Goal: Information Seeking & Learning: Learn about a topic

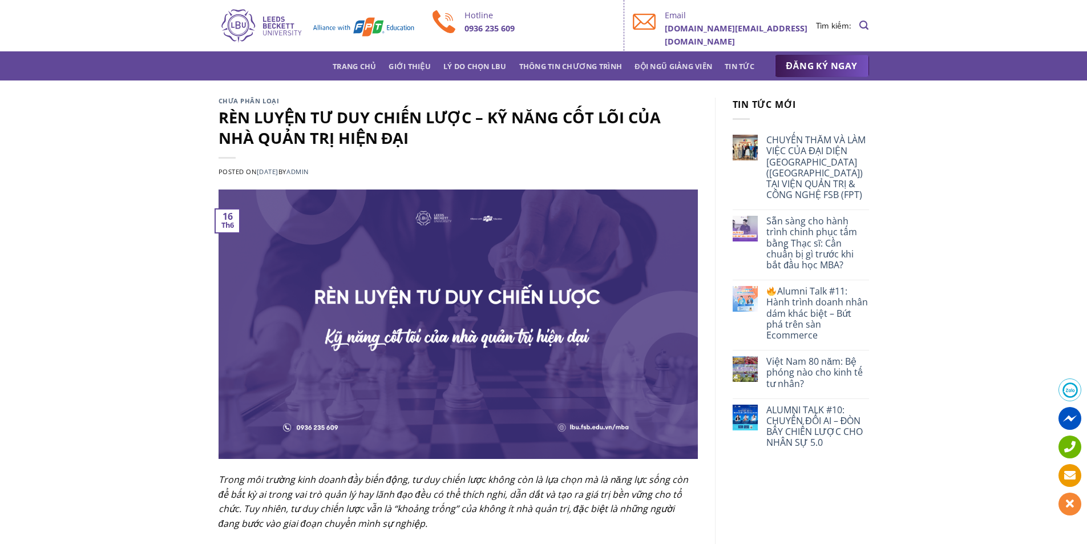
click at [352, 106] on div "Chưa phân loại RÈN LUYỆN TƯ DUY CHIẾN LƯỢC – KỸ NĂNG CỐT LÕI CỦA NHÀ QUẢN TRỊ H…" at bounding box center [458, 144] width 479 height 92
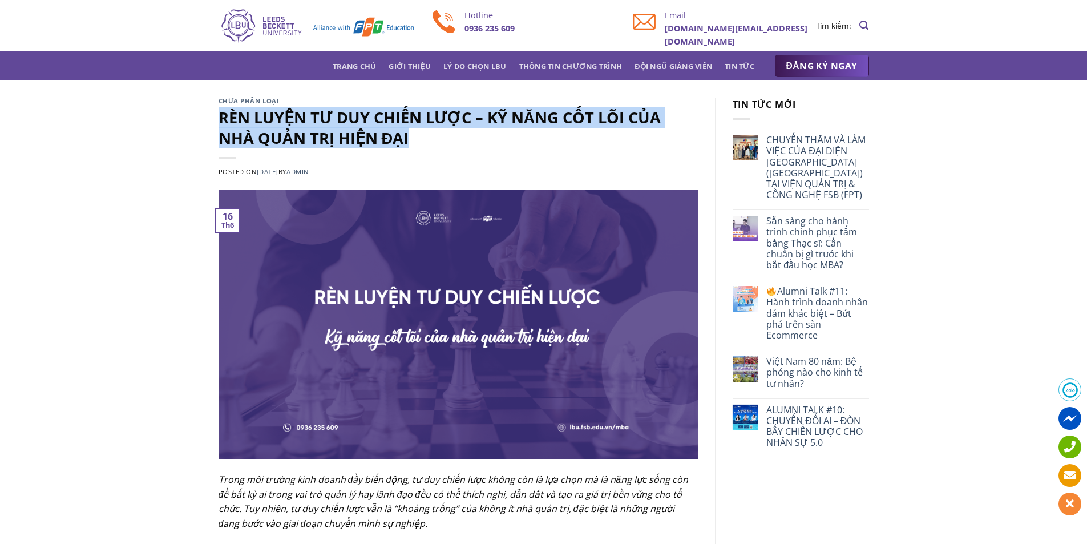
click at [352, 106] on div "Chưa phân loại RÈN LUYỆN TƯ DUY CHIẾN LƯỢC – KỸ NĂNG CỐT LÕI CỦA NHÀ QUẢN TRỊ H…" at bounding box center [458, 144] width 479 height 92
copy div "RÈN LUYỆN TƯ DUY CHIẾN LƯỢC – KỸ NĂNG CỐT LÕI CỦA NHÀ QUẢN TRỊ HIỆN ĐẠI"
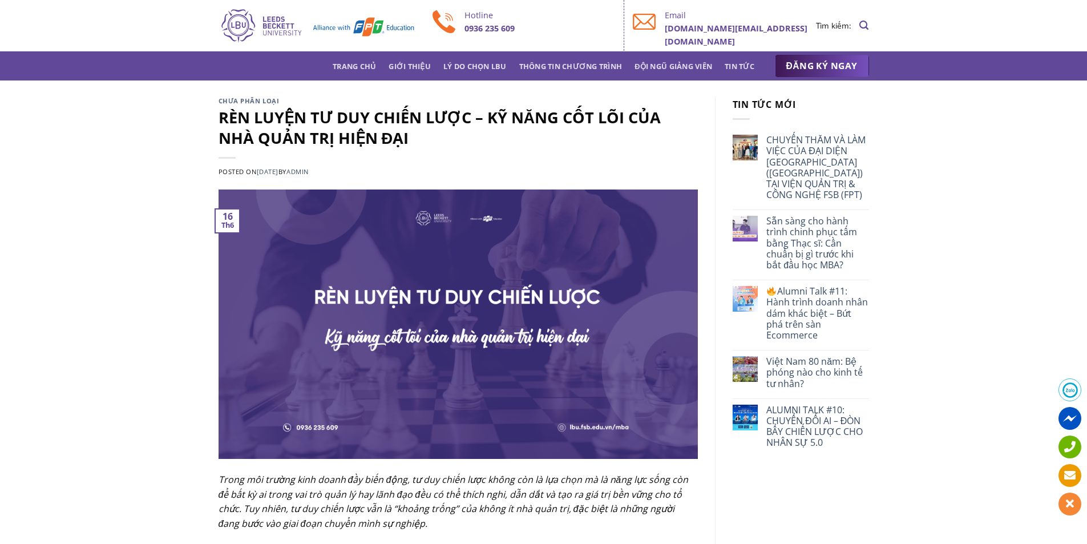
click at [304, 173] on span "by admin" at bounding box center [293, 171] width 30 height 9
copy header "Posted on [DATE] [DATE] by admin"
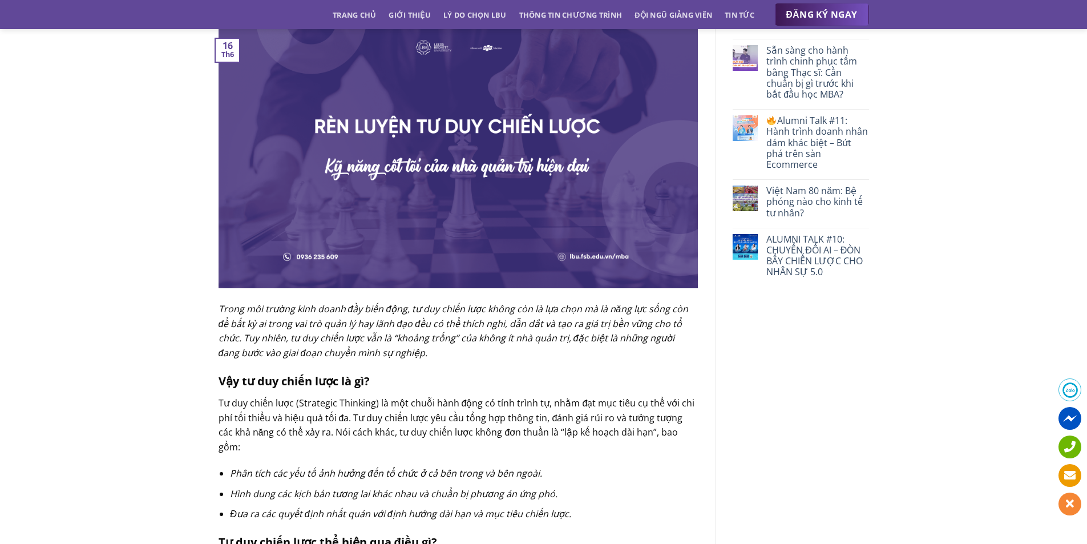
scroll to position [171, 0]
click at [423, 315] on p "Trong môi trường kinh doanh đầy biến động, tư duy chiến lược không còn là lựa c…" at bounding box center [458, 330] width 479 height 58
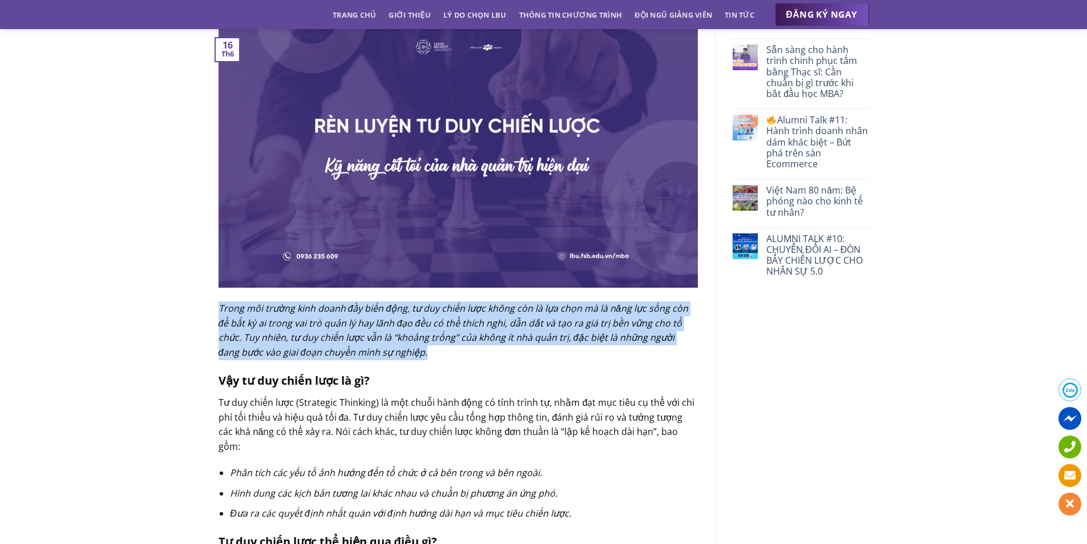
click at [423, 315] on p "Trong môi trường kinh doanh đầy biến động, tư duy chiến lược không còn là lựa c…" at bounding box center [458, 330] width 479 height 58
copy div "Trong môi trường kinh doanh đầy biến động, tư duy chiến lược không còn là lựa c…"
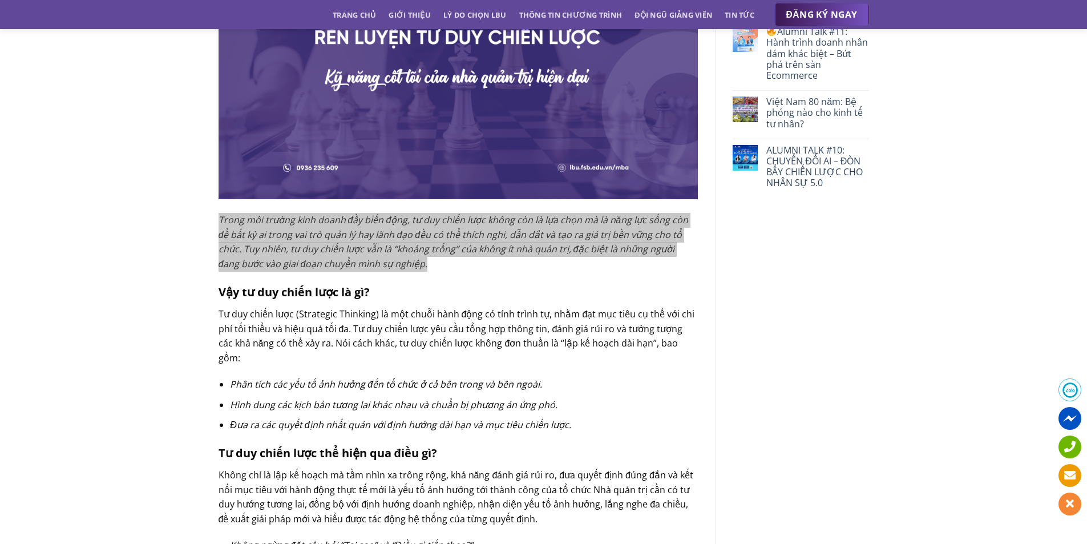
scroll to position [342, 0]
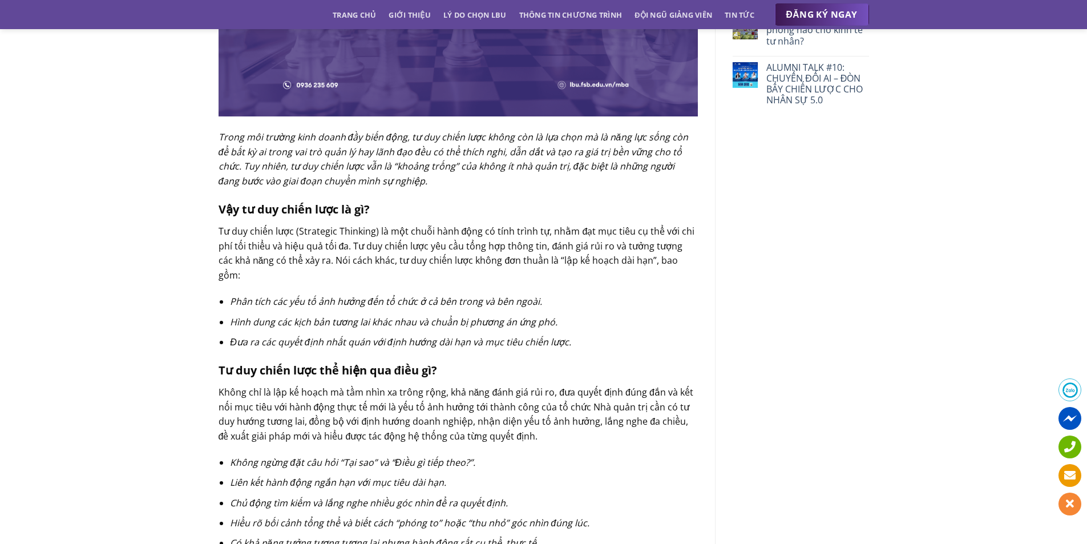
click at [319, 205] on b "Vậy tư duy chiến lược là gì?" at bounding box center [294, 208] width 151 height 15
copy div "Vậy tư duy chiến lược là gì?"
click at [414, 253] on p "Tư duy chiến lược (Strategic Thinking) là một chuỗi hành động có tính trình tự,…" at bounding box center [458, 253] width 479 height 58
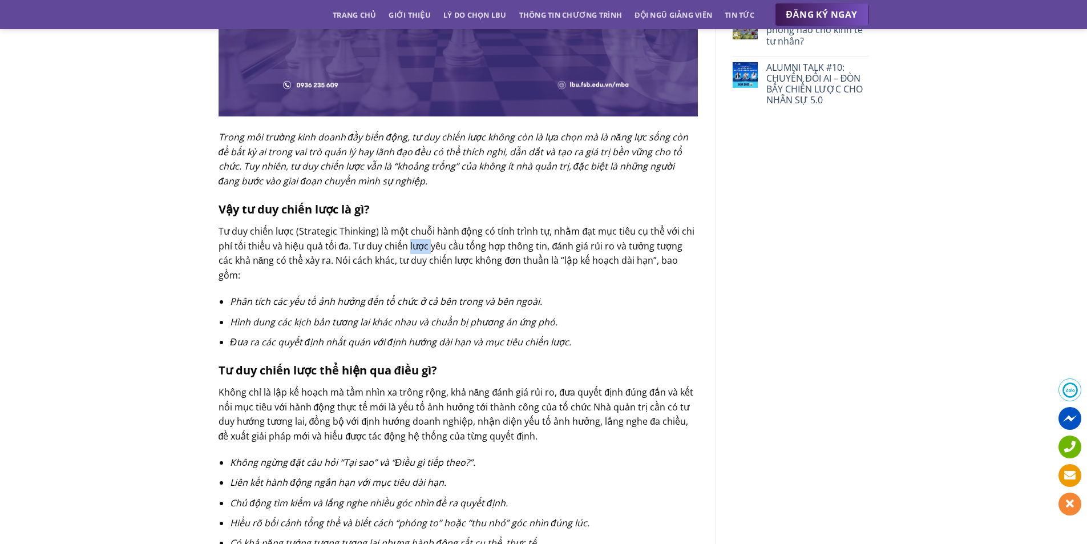
click at [414, 253] on p "Tư duy chiến lược (Strategic Thinking) là một chuỗi hành động có tính trình tự,…" at bounding box center [458, 253] width 479 height 58
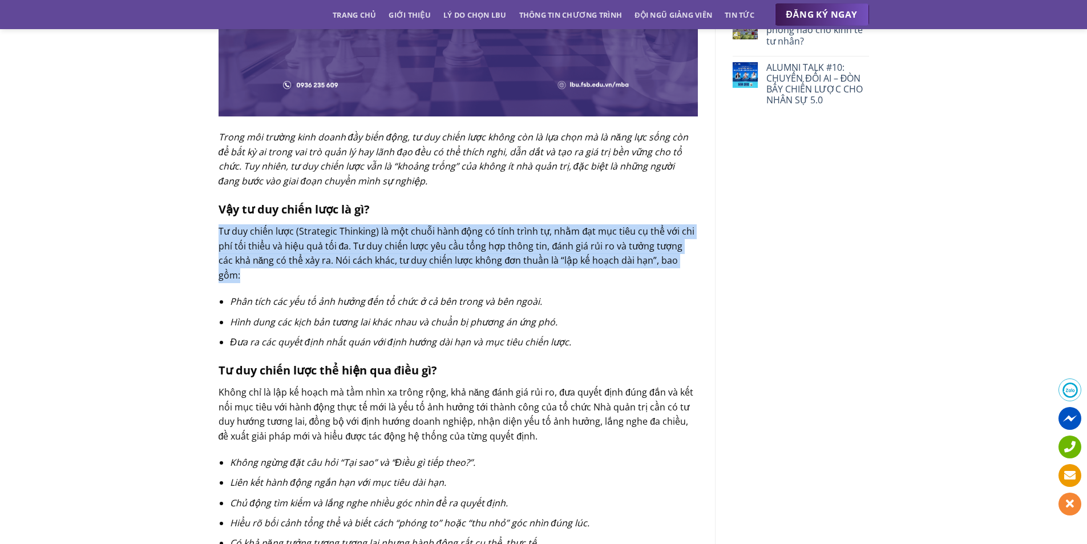
click at [414, 253] on p "Tư duy chiến lược (Strategic Thinking) là một chuỗi hành động có tính trình tự,…" at bounding box center [458, 253] width 479 height 58
copy div "Tư duy chiến lược (Strategic Thinking) là một chuỗi hành động có tính trình tự,…"
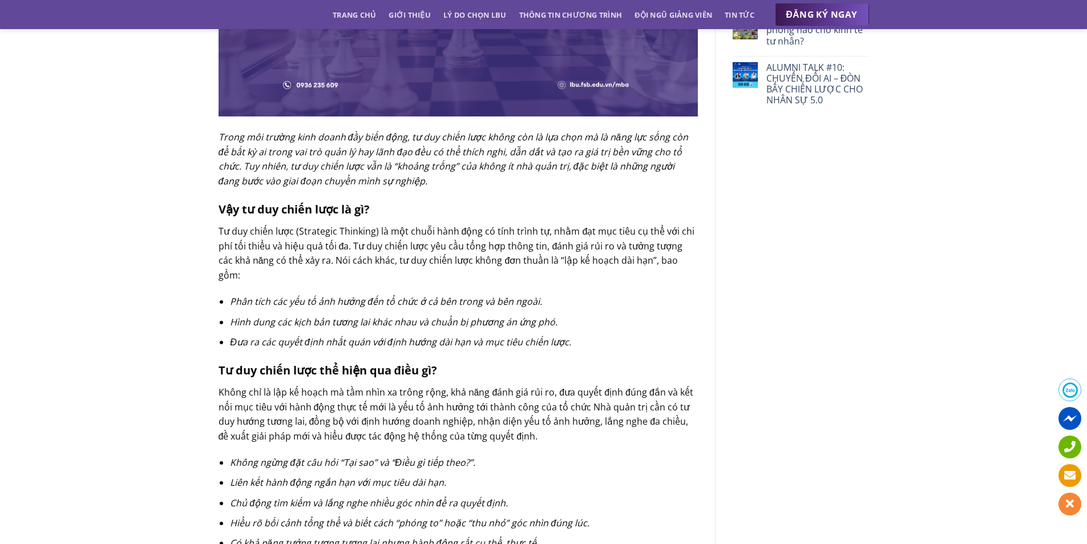
click at [465, 295] on span "Phân tích các yếu tố ảnh hưởng đến tổ chức ở cả bên trong và bên ngoài." at bounding box center [386, 301] width 312 height 13
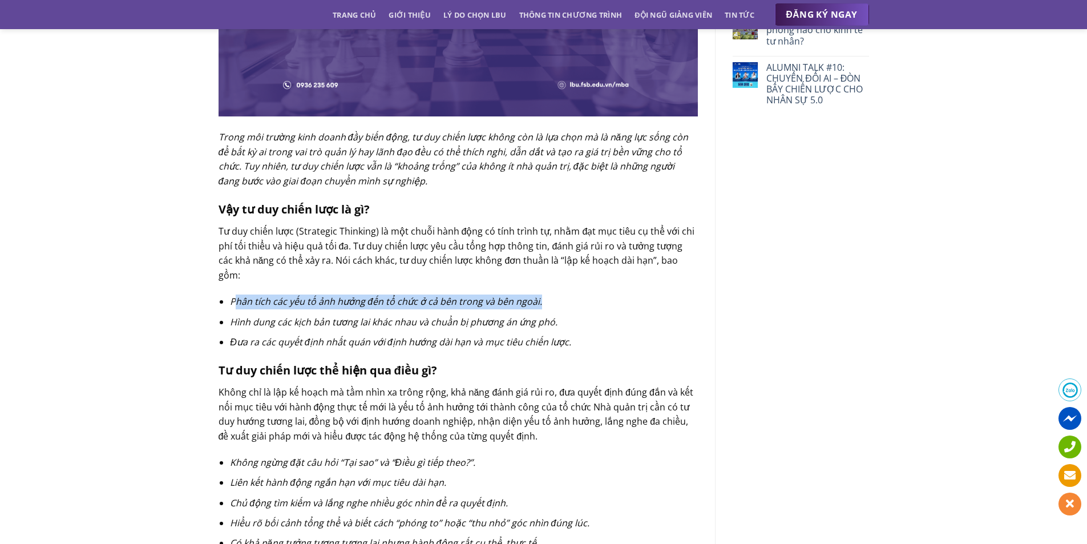
click at [465, 295] on span "Phân tích các yếu tố ảnh hưởng đến tổ chức ở cả bên trong và bên ngoài." at bounding box center [386, 301] width 312 height 13
copy ul "Phân tích các yếu tố ảnh hưởng đến tổ chức ở cả bên trong và bên ngoài."
click at [453, 294] on li "Phân tích các yếu tố ảnh hưởng đến tổ chức ở cả bên trong và bên ngoài." at bounding box center [463, 301] width 467 height 15
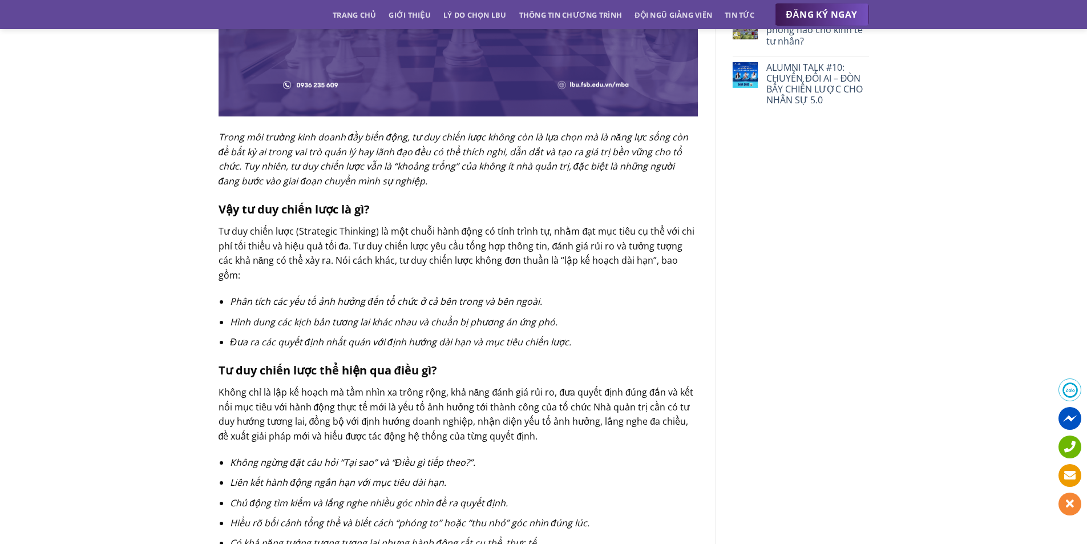
click at [452, 316] on span "Hình dung các kịch bản tương lai khác nhau và chuẩn bị phương án ứng phó." at bounding box center [394, 322] width 328 height 13
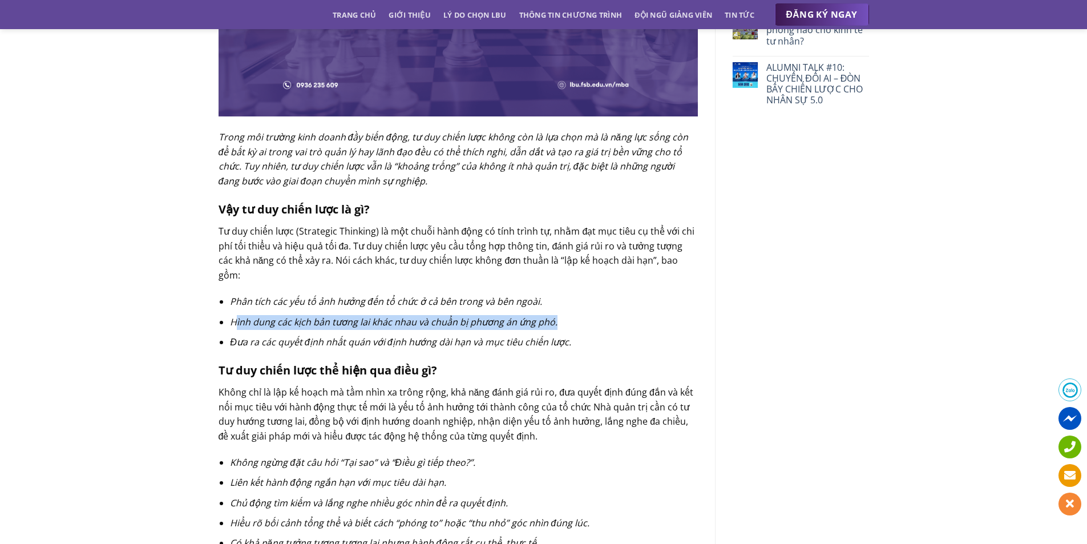
click at [452, 316] on span "Hình dung các kịch bản tương lai khác nhau và chuẩn bị phương án ứng phó." at bounding box center [394, 322] width 328 height 13
copy ul "Hình dung các kịch bản tương lai khác nhau và chuẩn bị phương án ứng phó."
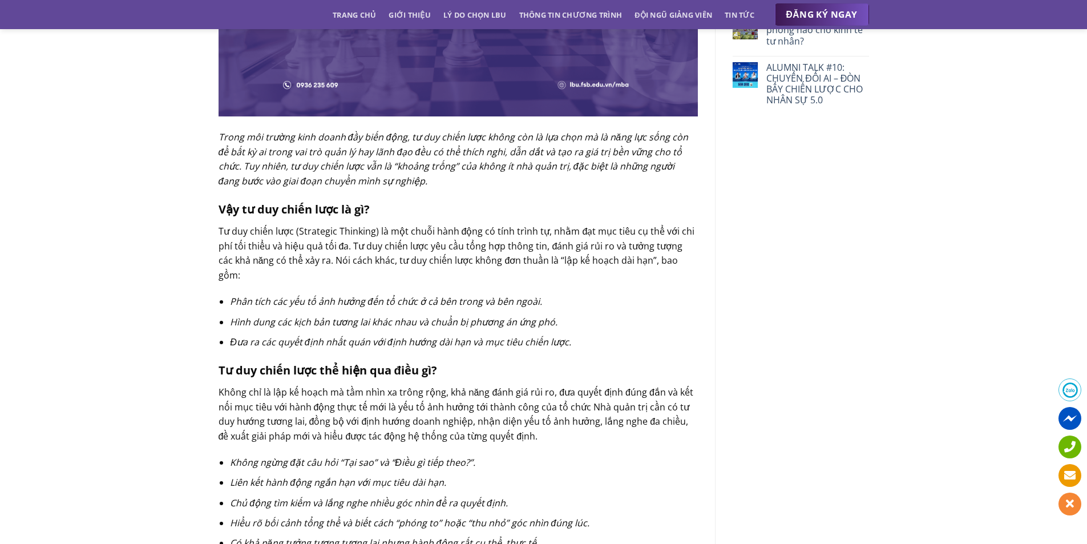
click at [359, 336] on span "Đưa ra các quyết định nhất quán với định hướng dài hạn và mục tiêu chiến lược." at bounding box center [400, 342] width 341 height 13
copy div "Đưa ra các quyết định nhất quán với định hướng dài hạn và mục tiêu chiến lược."
click at [333, 362] on b "Tư duy chiến lược thể hiện qua điều gì?" at bounding box center [328, 369] width 219 height 15
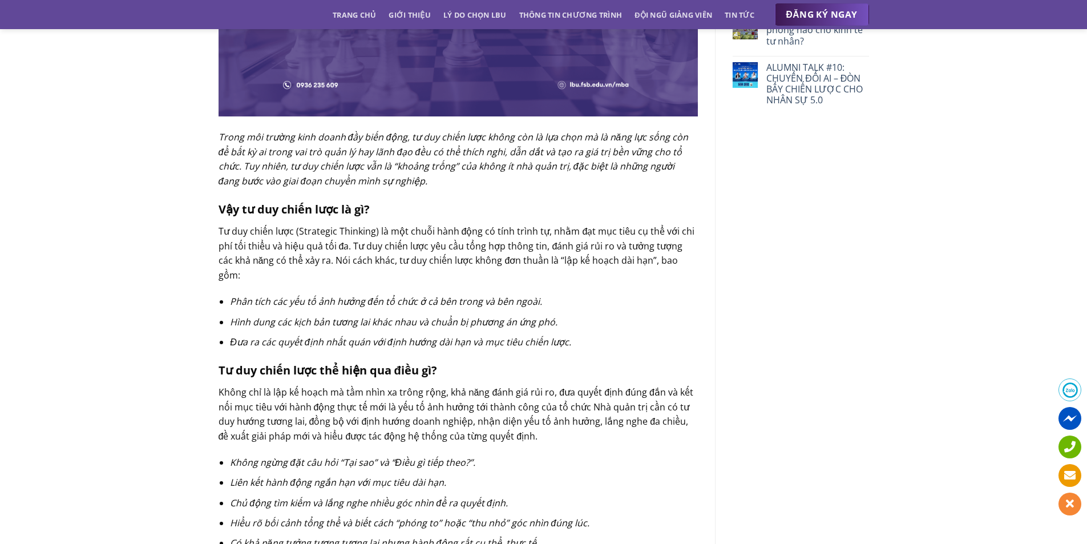
click at [345, 362] on b "Tư duy chiến lược thể hiện qua điều gì?" at bounding box center [328, 369] width 219 height 15
copy div "Tư duy chiến lược thể hiện qua điều gì?"
click at [401, 398] on span "Không chỉ là lập kế hoạch mà tầm nhìn xa trông rộng, khả năng đánh giá rủi ro, …" at bounding box center [456, 414] width 475 height 56
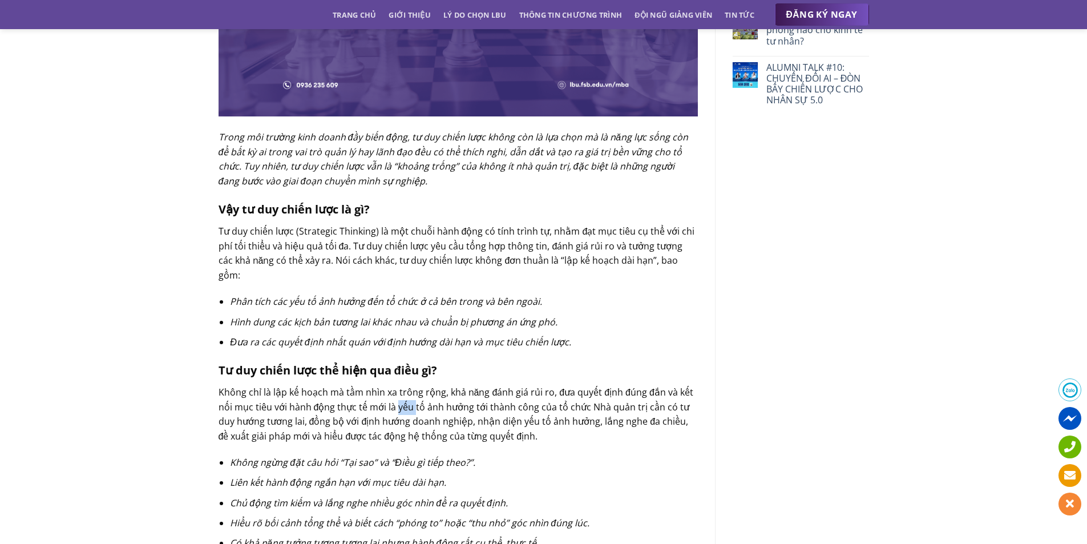
click at [401, 398] on span "Không chỉ là lập kế hoạch mà tầm nhìn xa trông rộng, khả năng đánh giá rủi ro, …" at bounding box center [456, 414] width 475 height 56
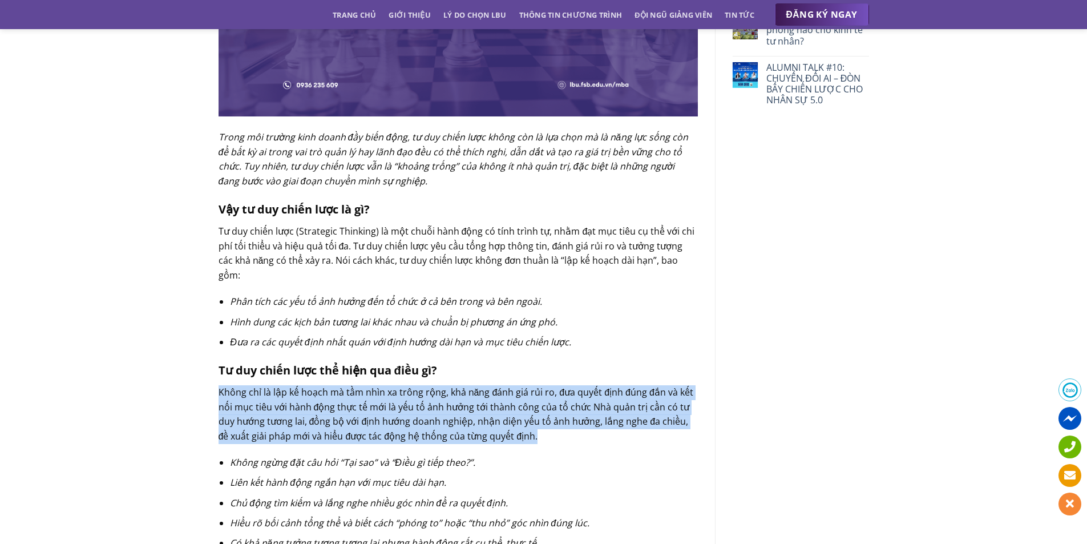
click at [401, 398] on span "Không chỉ là lập kế hoạch mà tầm nhìn xa trông rộng, khả năng đánh giá rủi ro, …" at bounding box center [456, 414] width 475 height 56
copy div "Không chỉ là lập kế hoạch mà tầm nhìn xa trông rộng, khả năng đánh giá rủi ro, …"
click at [414, 456] on span "Không ngừng đặt câu hỏi “Tại sao” và “Điều gì tiếp theo?”." at bounding box center [352, 462] width 245 height 13
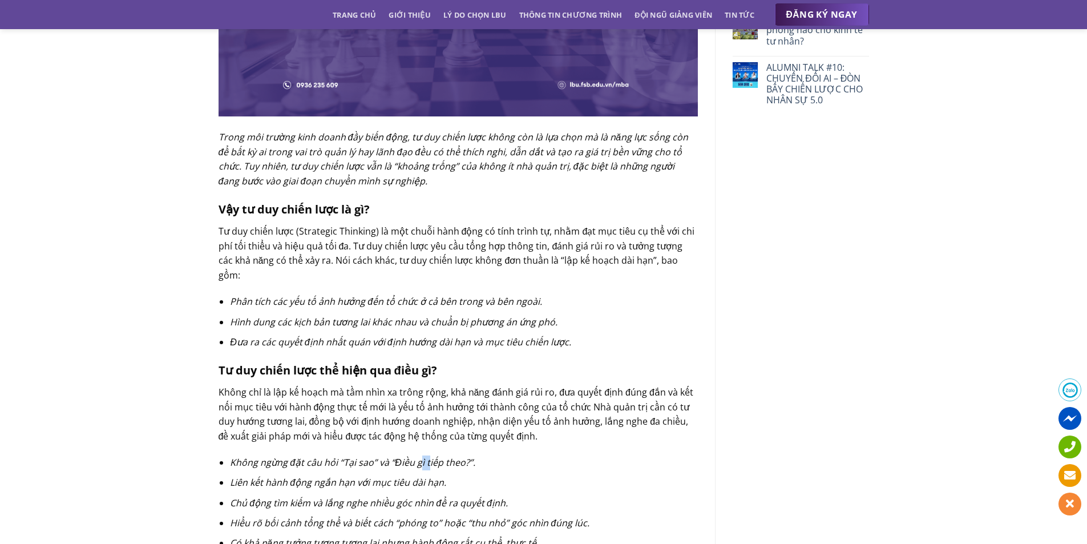
click at [414, 456] on span "Không ngừng đặt câu hỏi “Tại sao” và “Điều gì tiếp theo?”." at bounding box center [352, 462] width 245 height 13
click at [356, 476] on span "Liên kết hành động ngắn hạn với mục tiêu dài hạn." at bounding box center [338, 482] width 216 height 13
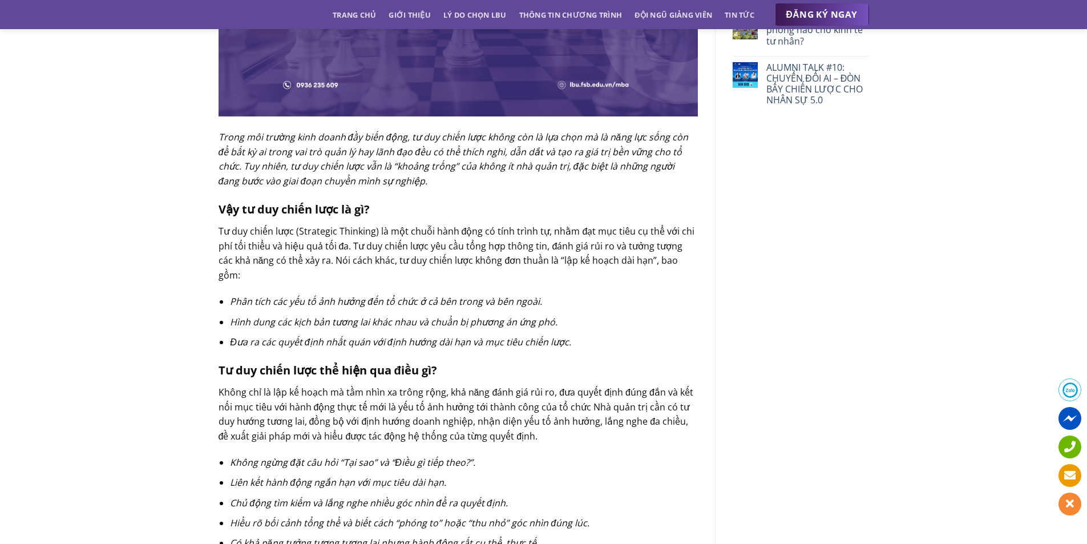
click at [349, 496] on span "Chủ động tìm kiếm và lắng nghe nhiều góc nhìn để ra quyết định." at bounding box center [369, 502] width 278 height 13
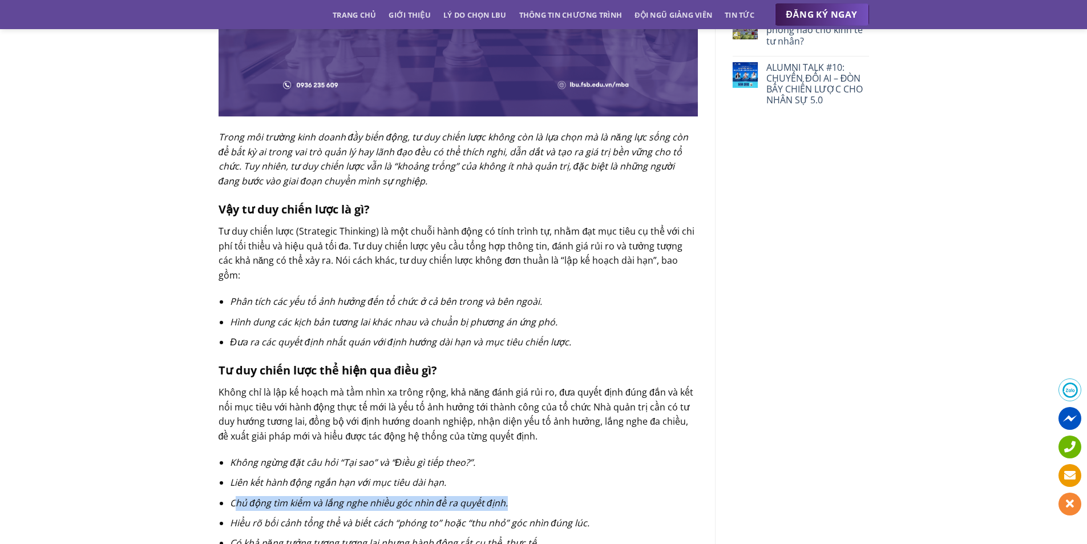
click at [349, 496] on span "Chủ động tìm kiếm và lắng nghe nhiều góc nhìn để ra quyết định." at bounding box center [369, 502] width 278 height 13
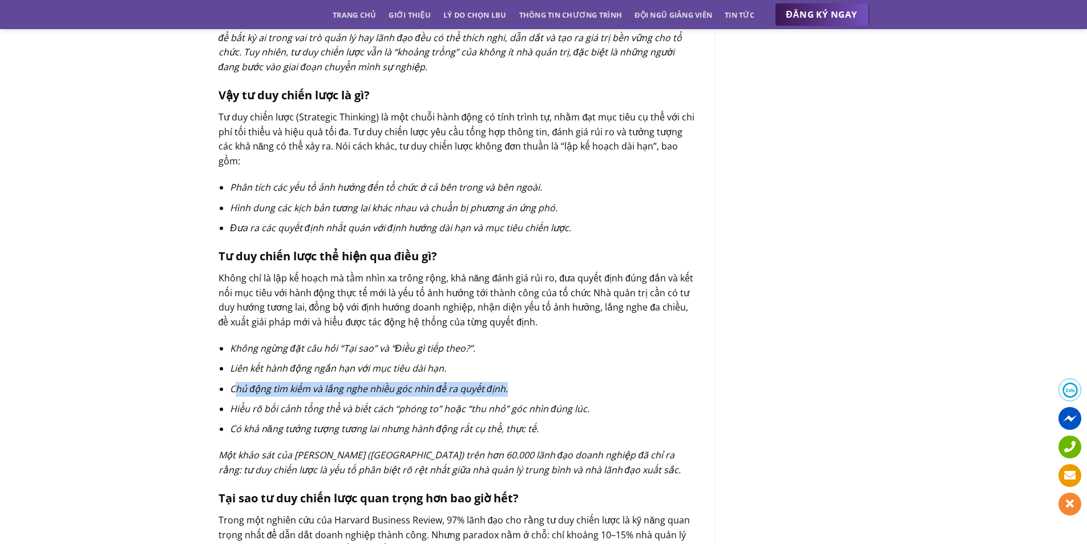
scroll to position [571, 0]
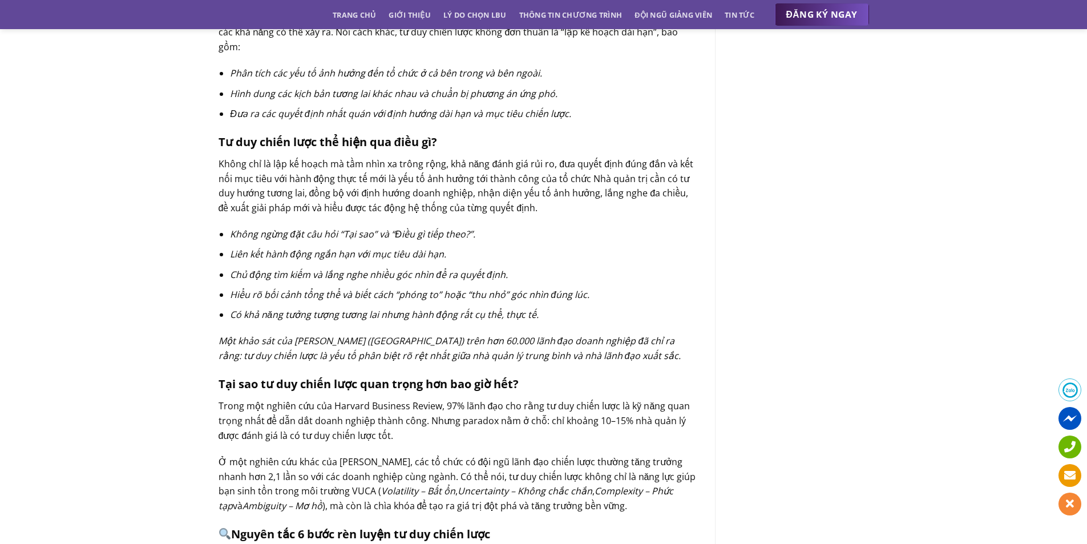
click at [389, 288] on span "Hiểu rõ bối cảnh tổng thể và biết cách “phóng to” hoặc “thu nhỏ” góc nhìn đúng …" at bounding box center [410, 294] width 360 height 13
click at [453, 272] on ul "Không ngừng đặt câu hỏi “Tại sao” và “Điều gì tiếp theo?”. Liên kết hành động n…" at bounding box center [458, 274] width 479 height 95
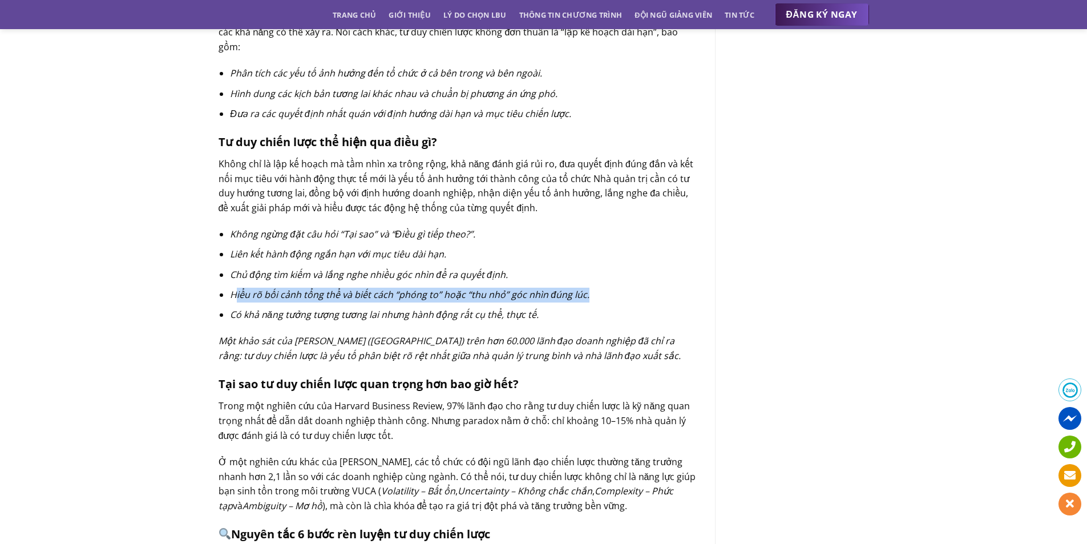
click at [453, 272] on ul "Không ngừng đặt câu hỏi “Tại sao” và “Điều gì tiếp theo?”. Liên kết hành động n…" at bounding box center [458, 274] width 479 height 95
click at [355, 308] on span "Có khả năng tưởng tượng tương lai nhưng hành động rất cụ thể, thực tế." at bounding box center [384, 314] width 309 height 13
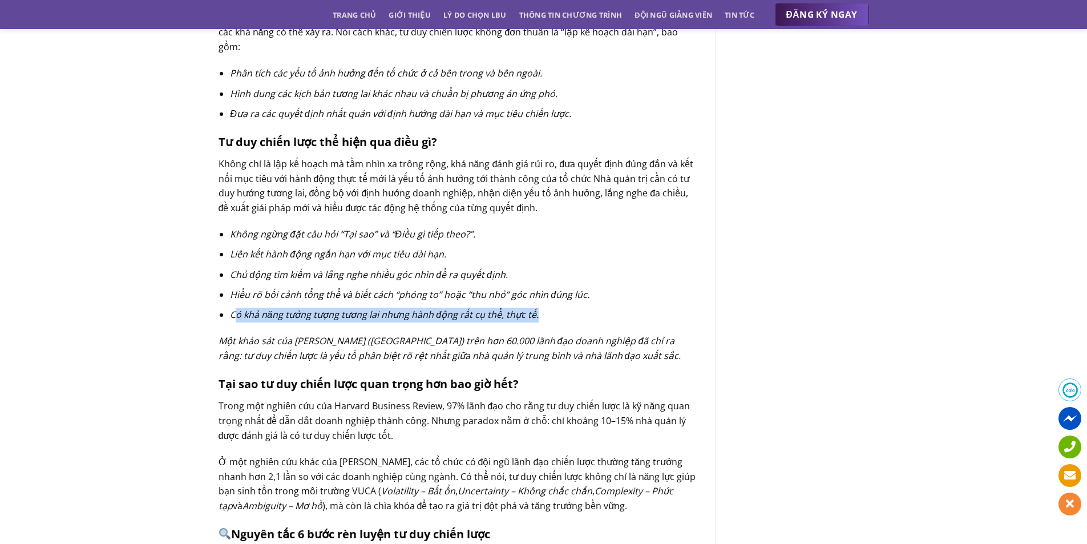
click at [354, 308] on span "Có khả năng tưởng tượng tương lai nhưng hành động rất cụ thể, thực tế." at bounding box center [384, 314] width 309 height 13
click at [457, 334] on span "Một khảo sát của [PERSON_NAME] ([GEOGRAPHIC_DATA]) trên hơn 60.000 lãnh đạo doa…" at bounding box center [450, 347] width 463 height 27
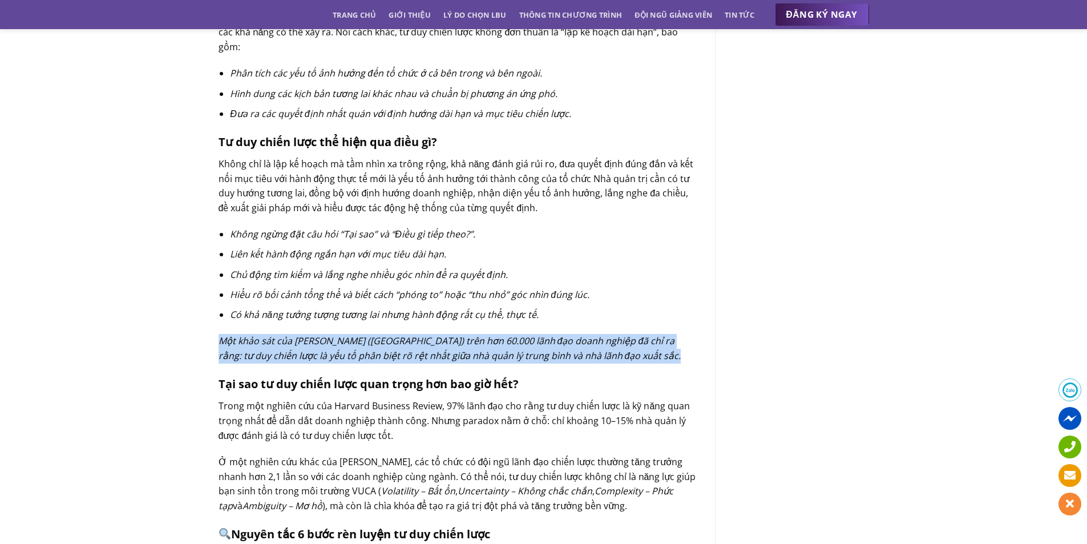
click at [457, 334] on span "Một khảo sát của [PERSON_NAME] ([GEOGRAPHIC_DATA]) trên hơn 60.000 lãnh đạo doa…" at bounding box center [450, 347] width 463 height 27
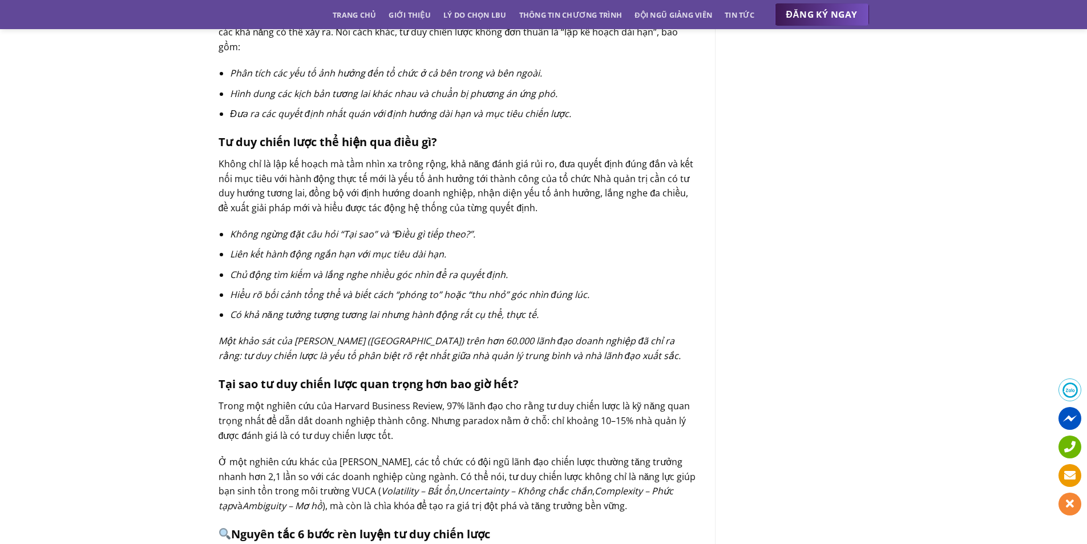
click at [375, 376] on b "Tại sao tư duy chiến lược quan trọng hơn bao giờ hết?" at bounding box center [369, 383] width 300 height 15
click at [526, 399] on span "Trong một nghiên cứu của Harvard Business Review, 97% lãnh đạo cho rằng tư duy …" at bounding box center [455, 420] width 472 height 42
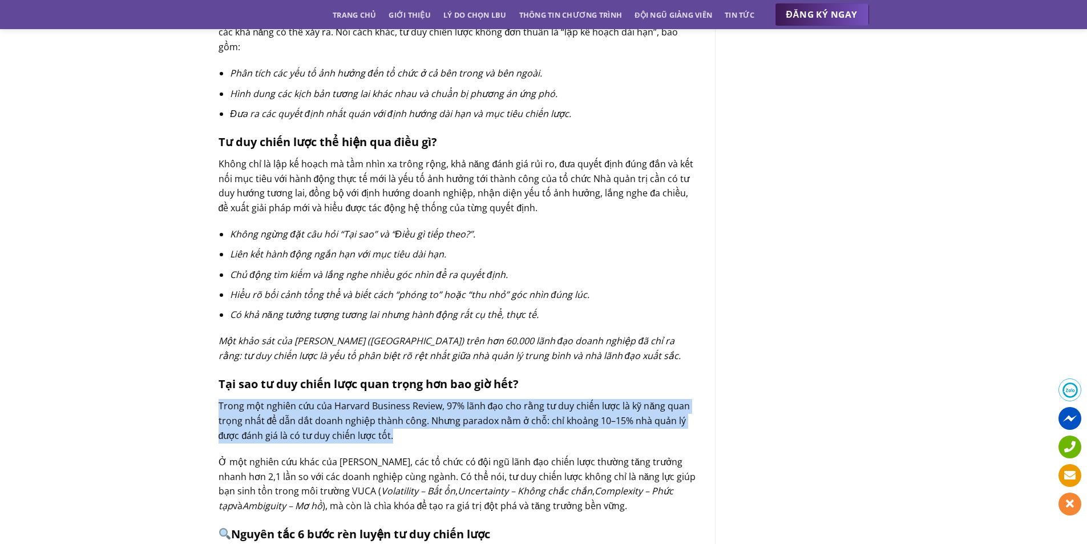
click at [526, 399] on span "Trong một nghiên cứu của Harvard Business Review, 97% lãnh đạo cho rằng tư duy …" at bounding box center [455, 420] width 472 height 42
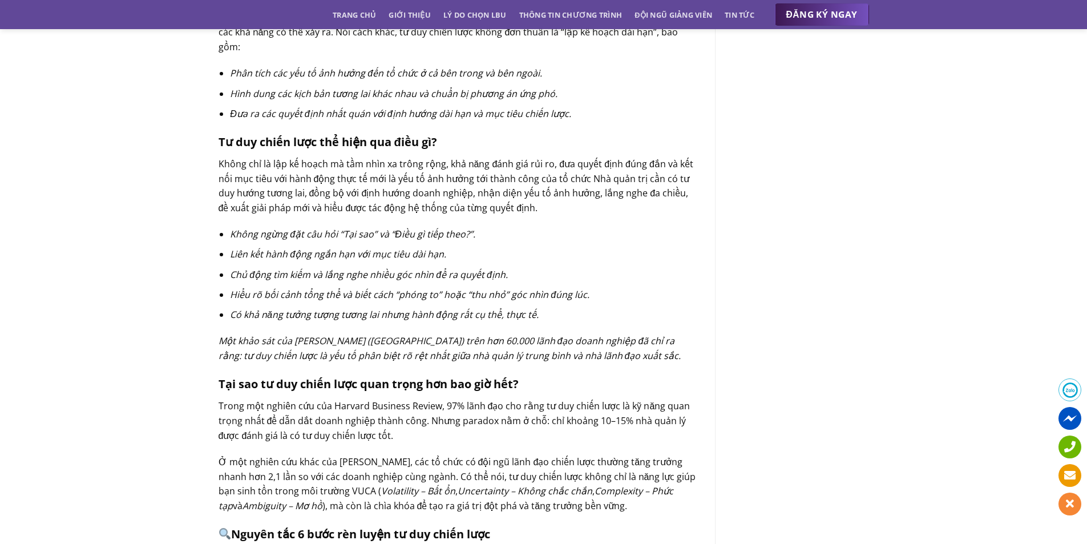
click at [423, 455] on span "Ở một nghiên cứu khác của [PERSON_NAME], các tổ chức có đội ngũ lãnh đạo chiến …" at bounding box center [458, 476] width 478 height 42
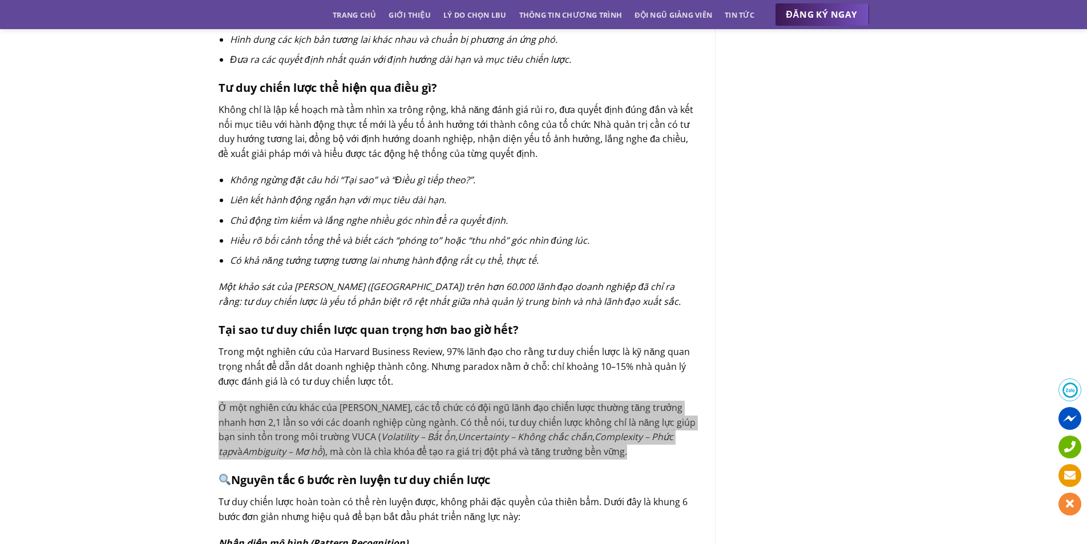
scroll to position [742, 0]
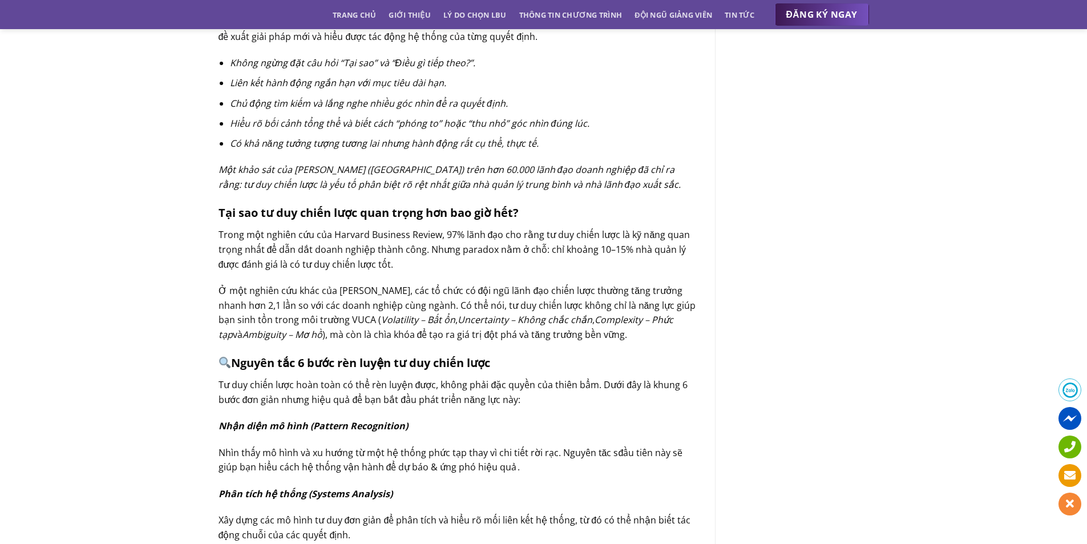
click at [370, 355] on b "Nguyên tắc 6 bước rèn luyện tư duy chiến lược" at bounding box center [355, 362] width 272 height 15
click at [362, 378] on p "Tư duy chiến lược hoàn toàn có thể rèn luyện được, không phải đặc quyền của thi…" at bounding box center [458, 392] width 479 height 29
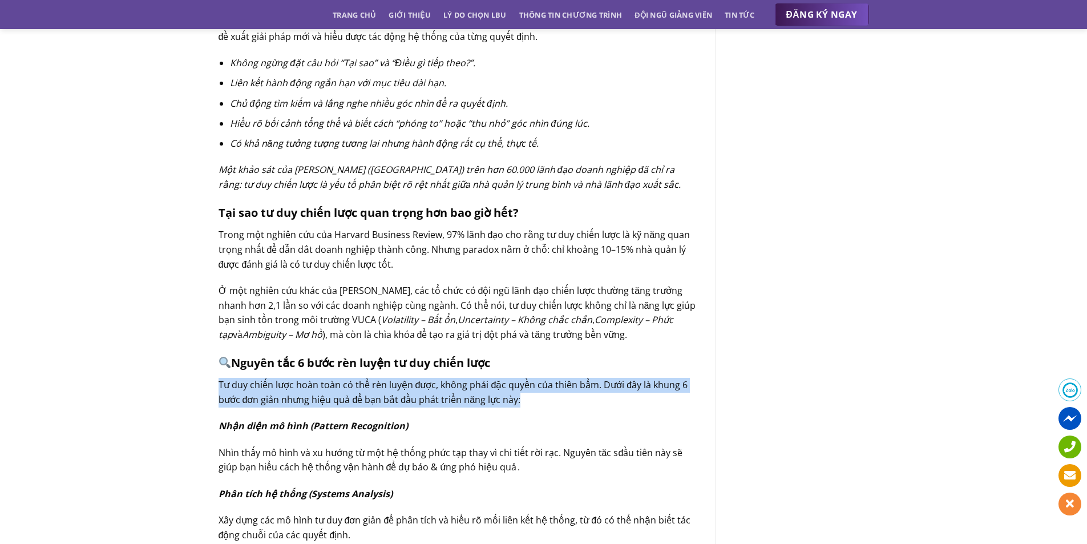
click at [362, 378] on p "Tư duy chiến lược hoàn toàn có thể rèn luyện được, không phải đặc quyền của thi…" at bounding box center [458, 392] width 479 height 29
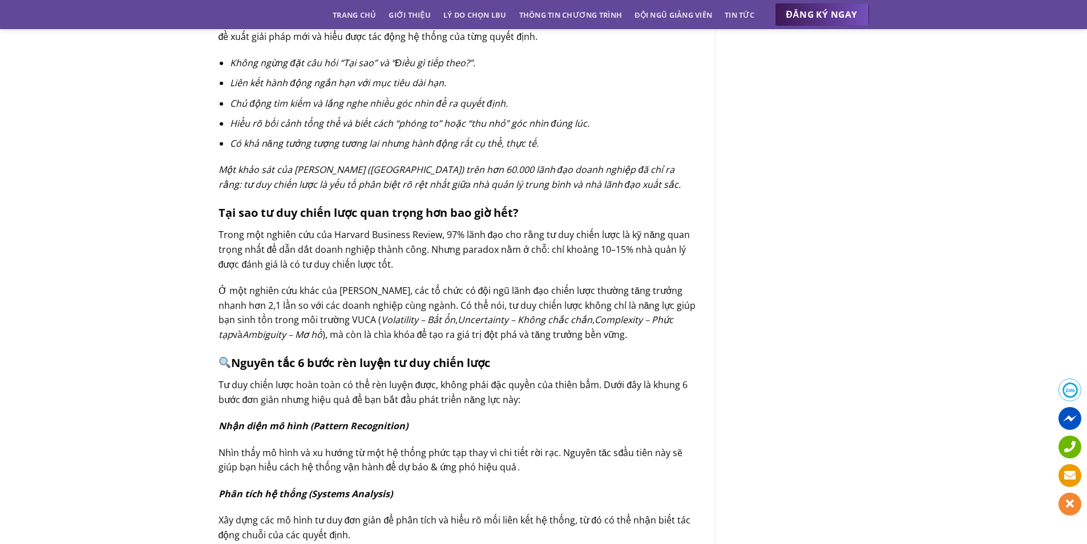
click at [352, 419] on icon "Nhận diện mô hình (Pattern Recognition)" at bounding box center [313, 425] width 189 height 13
click at [306, 448] on span "Nhìn thấy mô hình và xu hướng từ một hệ thống phức tạp thay vì chi tiết rời rạc…" at bounding box center [451, 459] width 465 height 27
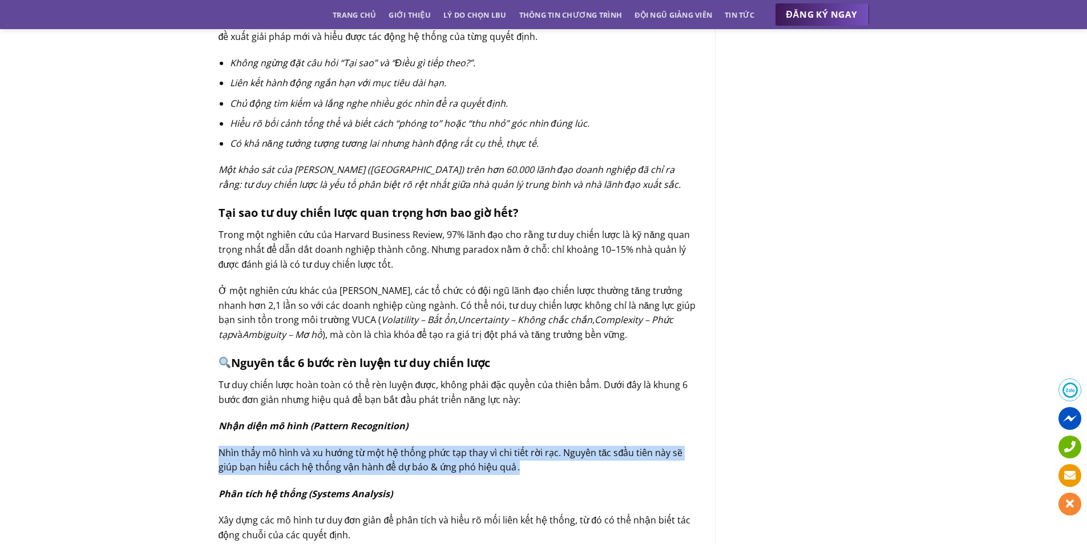
click at [306, 448] on span "Nhìn thấy mô hình và xu hướng từ một hệ thống phức tạp thay vì chi tiết rời rạc…" at bounding box center [451, 459] width 465 height 27
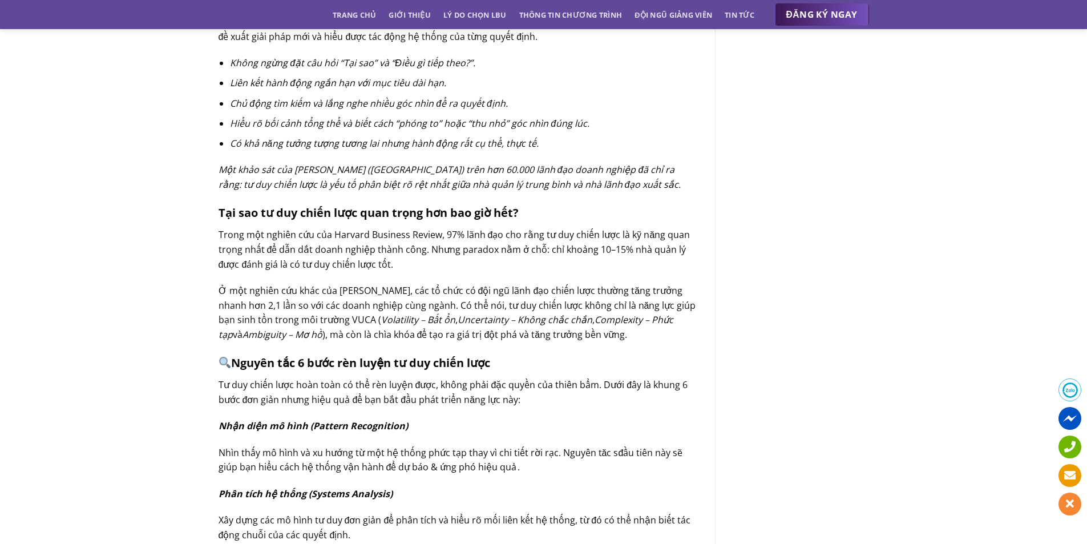
click at [374, 487] on icon "Phân tích hệ thống (Systems Analysis)" at bounding box center [306, 493] width 174 height 13
click at [309, 513] on p "Xây dựng các mô hình tư duy đơn giản để phân tích và hiểu rõ mối liên kết hệ th…" at bounding box center [458, 527] width 479 height 29
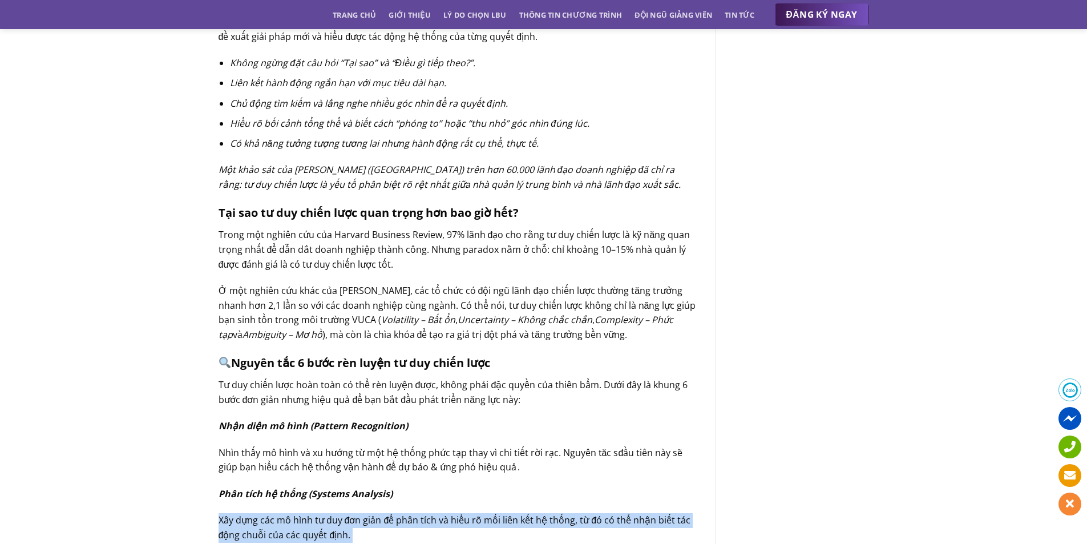
click at [309, 513] on p "Xây dựng các mô hình tư duy đơn giản để phân tích và hiểu rõ mối liên kết hệ th…" at bounding box center [458, 527] width 479 height 29
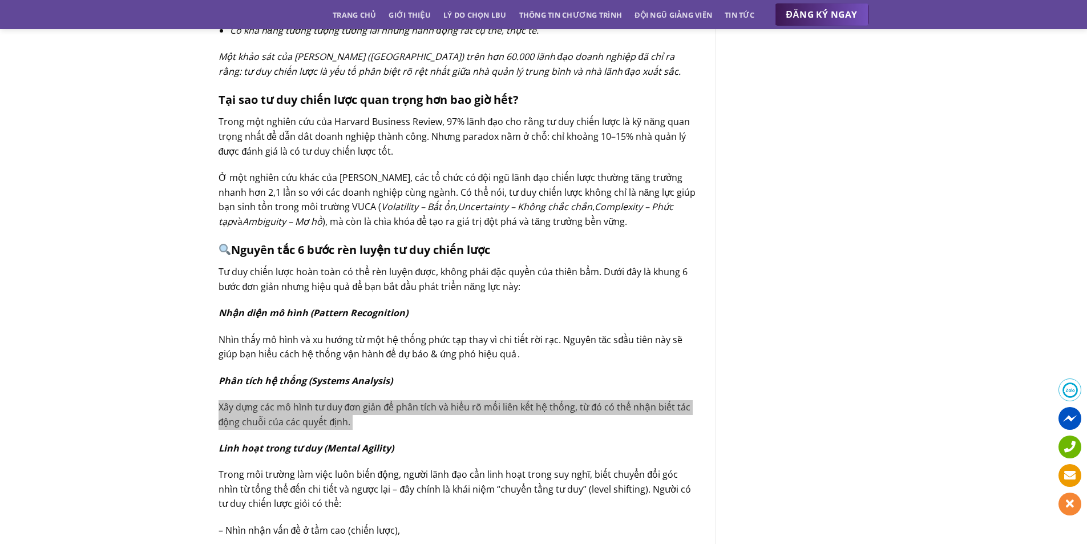
scroll to position [970, 0]
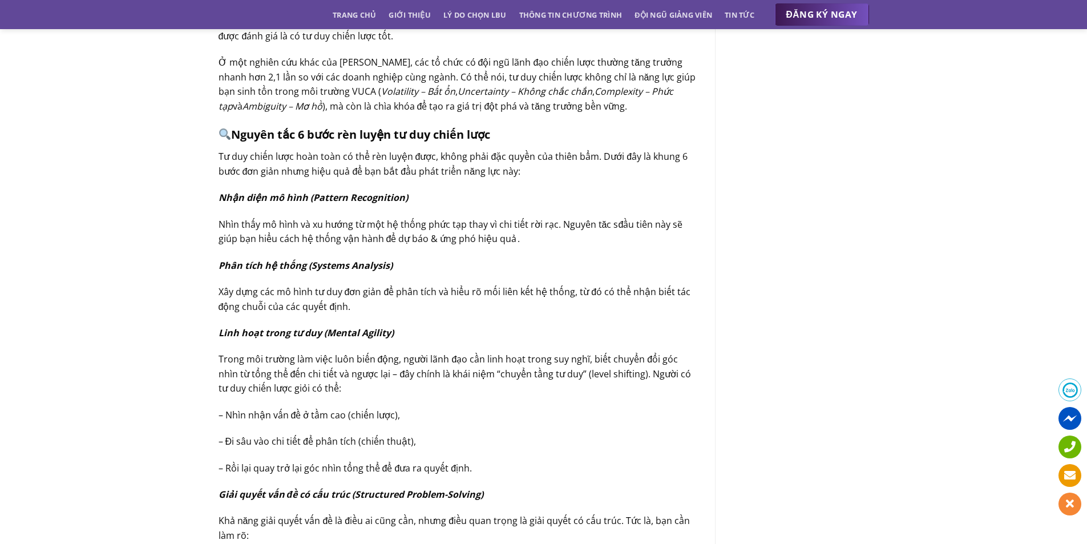
click at [356, 326] on icon "Linh hoạt trong tư duy (Mental Agility)" at bounding box center [306, 332] width 175 height 13
click at [364, 353] on span "Trong môi trường làm việc luôn biến động, người lãnh đạo cần linh hoạt trong su…" at bounding box center [455, 374] width 473 height 42
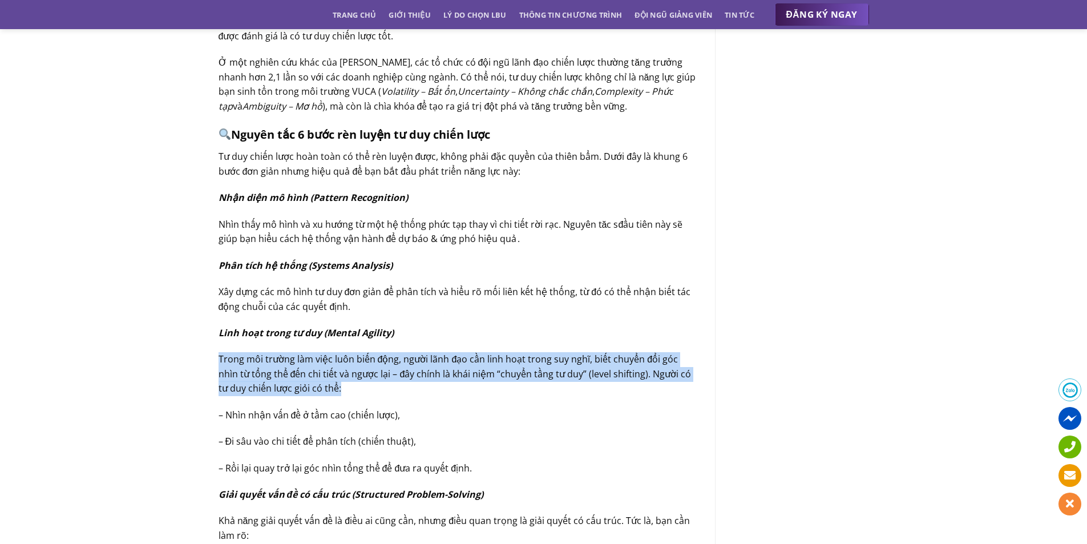
click at [364, 353] on span "Trong môi trường làm việc luôn biến động, người lãnh đạo cần linh hoạt trong su…" at bounding box center [455, 374] width 473 height 42
